Goal: Information Seeking & Learning: Learn about a topic

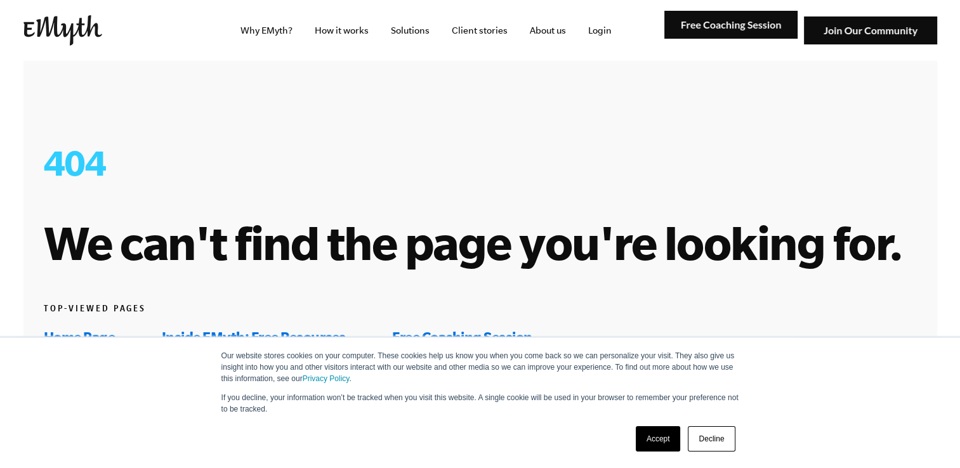
click at [656, 442] on link "Accept" at bounding box center [658, 438] width 45 height 25
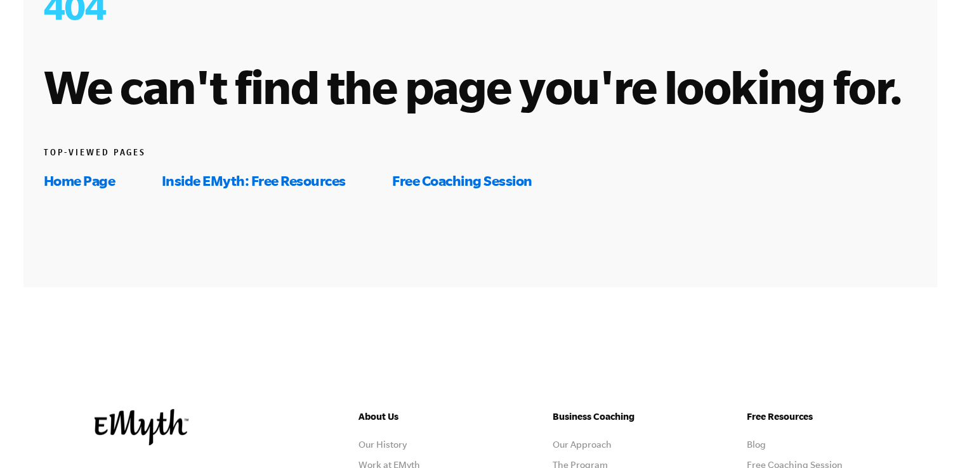
scroll to position [29, 0]
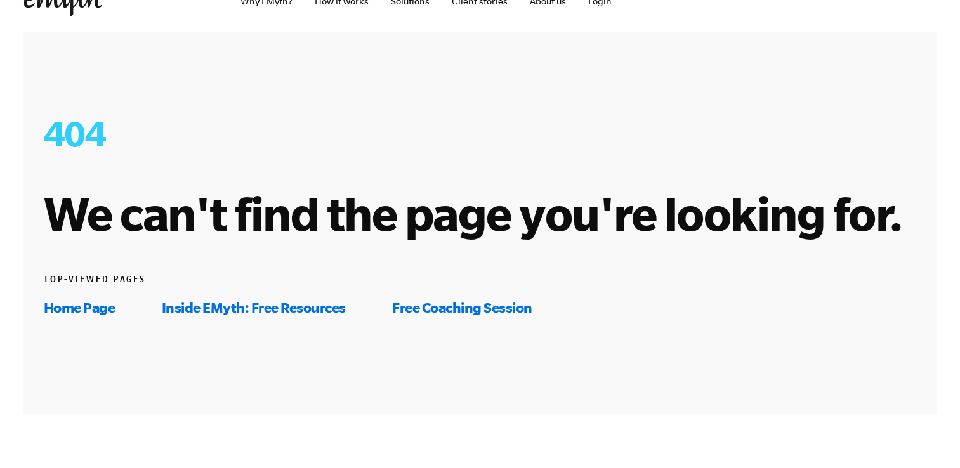
click at [292, 306] on link "Inside EMyth: Free Resources" at bounding box center [254, 308] width 184 height 16
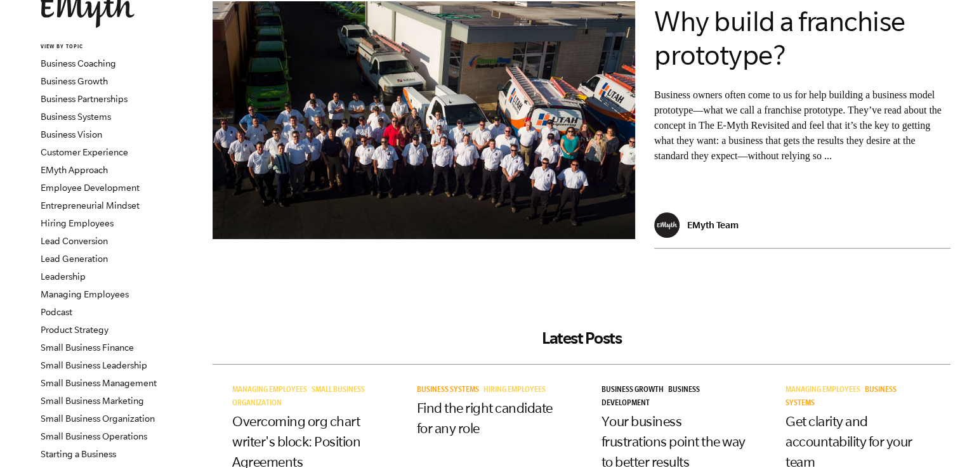
scroll to position [190, 0]
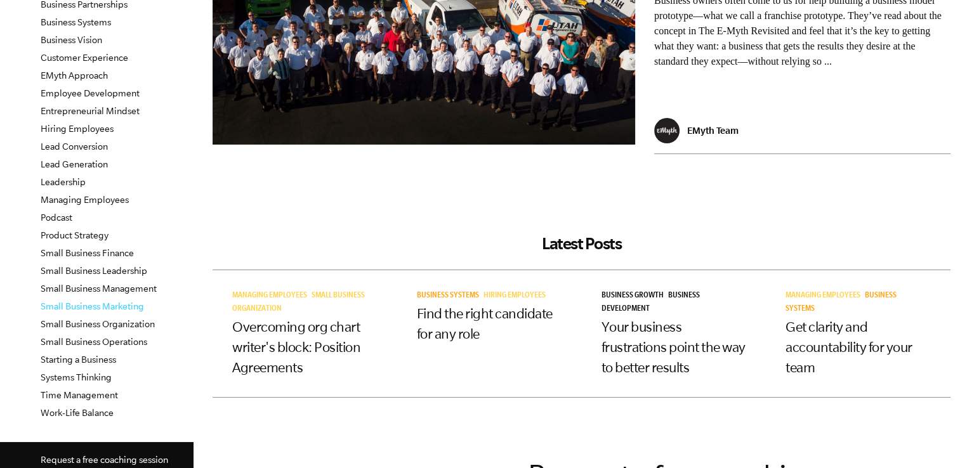
click at [102, 307] on link "Small Business Marketing" at bounding box center [92, 306] width 103 height 10
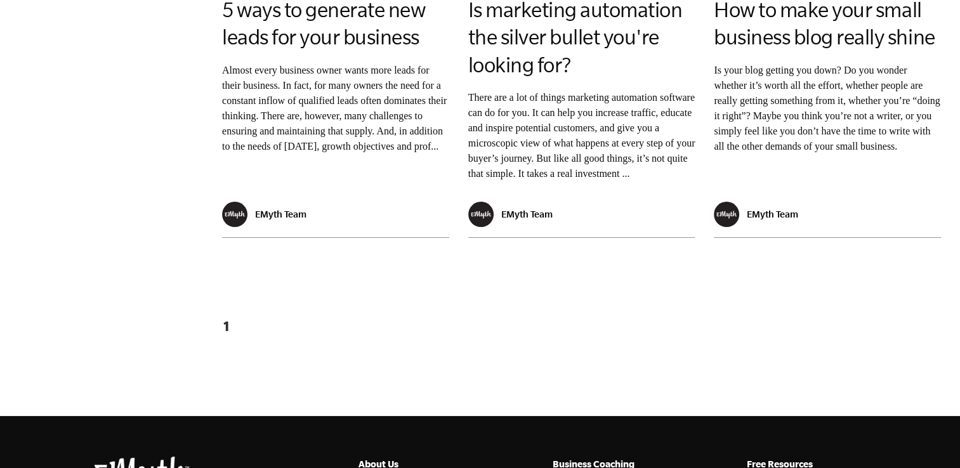
scroll to position [2475, 0]
